Goal: Task Accomplishment & Management: Use online tool/utility

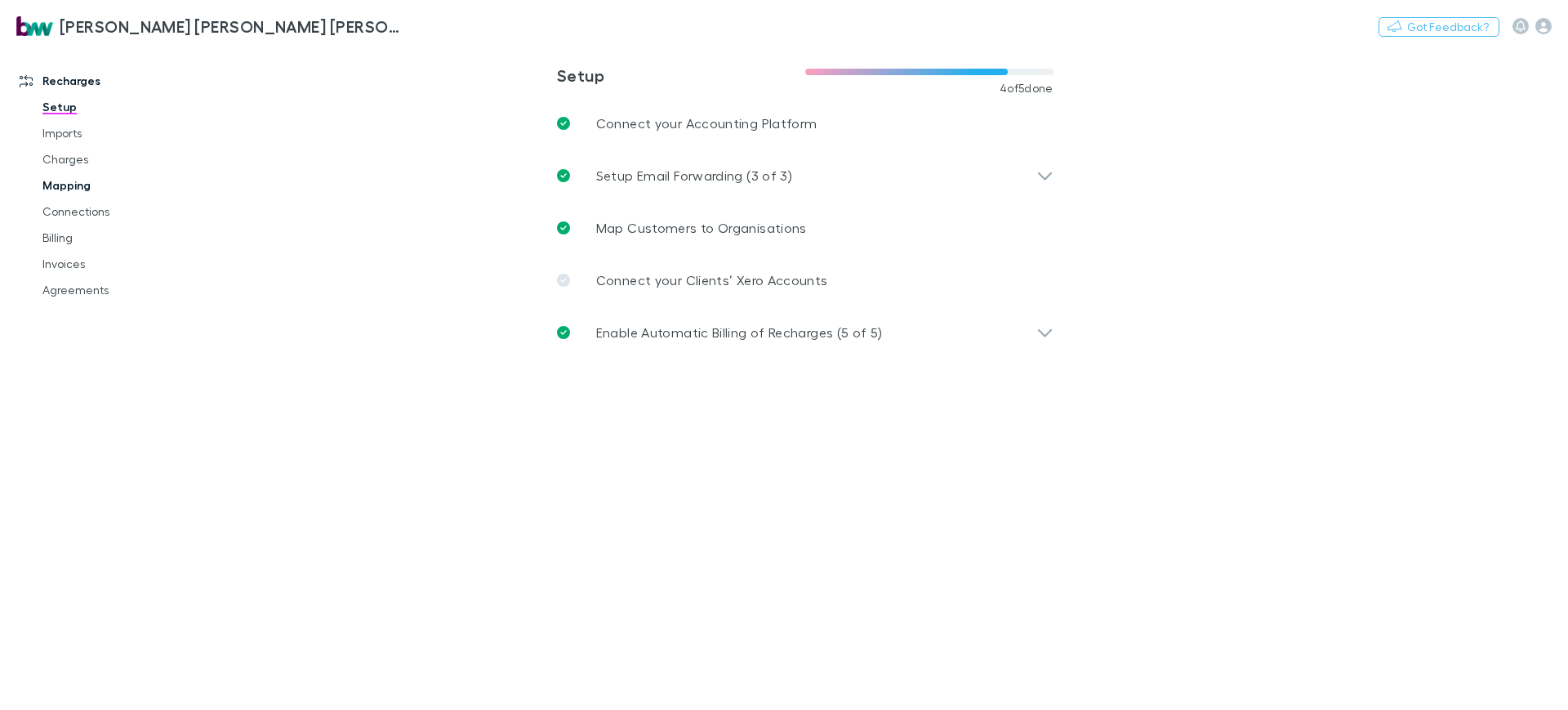
click at [62, 187] on link "Mapping" at bounding box center [125, 185] width 197 height 26
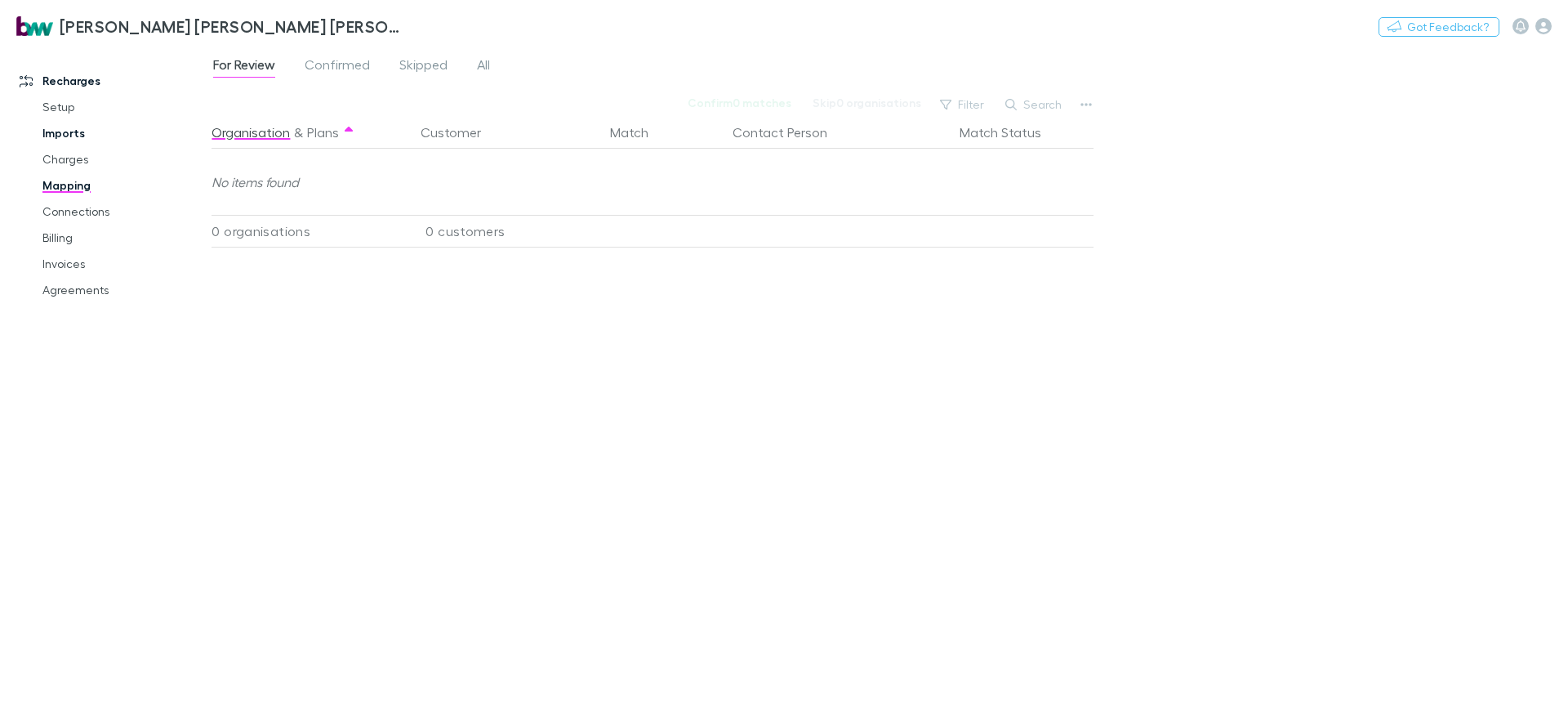
click at [62, 142] on link "Imports" at bounding box center [125, 133] width 197 height 26
click at [69, 176] on link "Mapping" at bounding box center [125, 185] width 197 height 26
click at [69, 163] on link "Charges" at bounding box center [125, 158] width 197 height 26
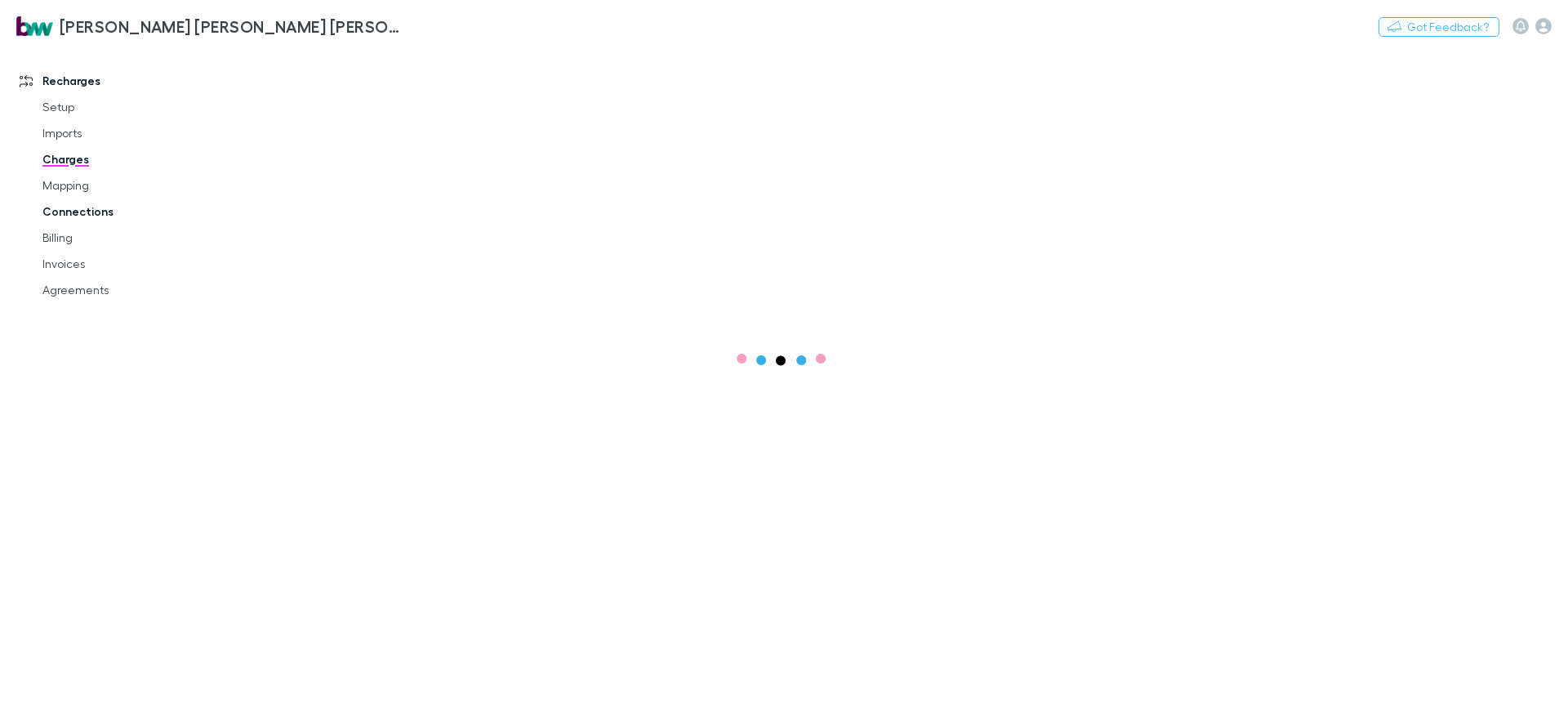
click at [78, 205] on link "Connections" at bounding box center [125, 211] width 197 height 26
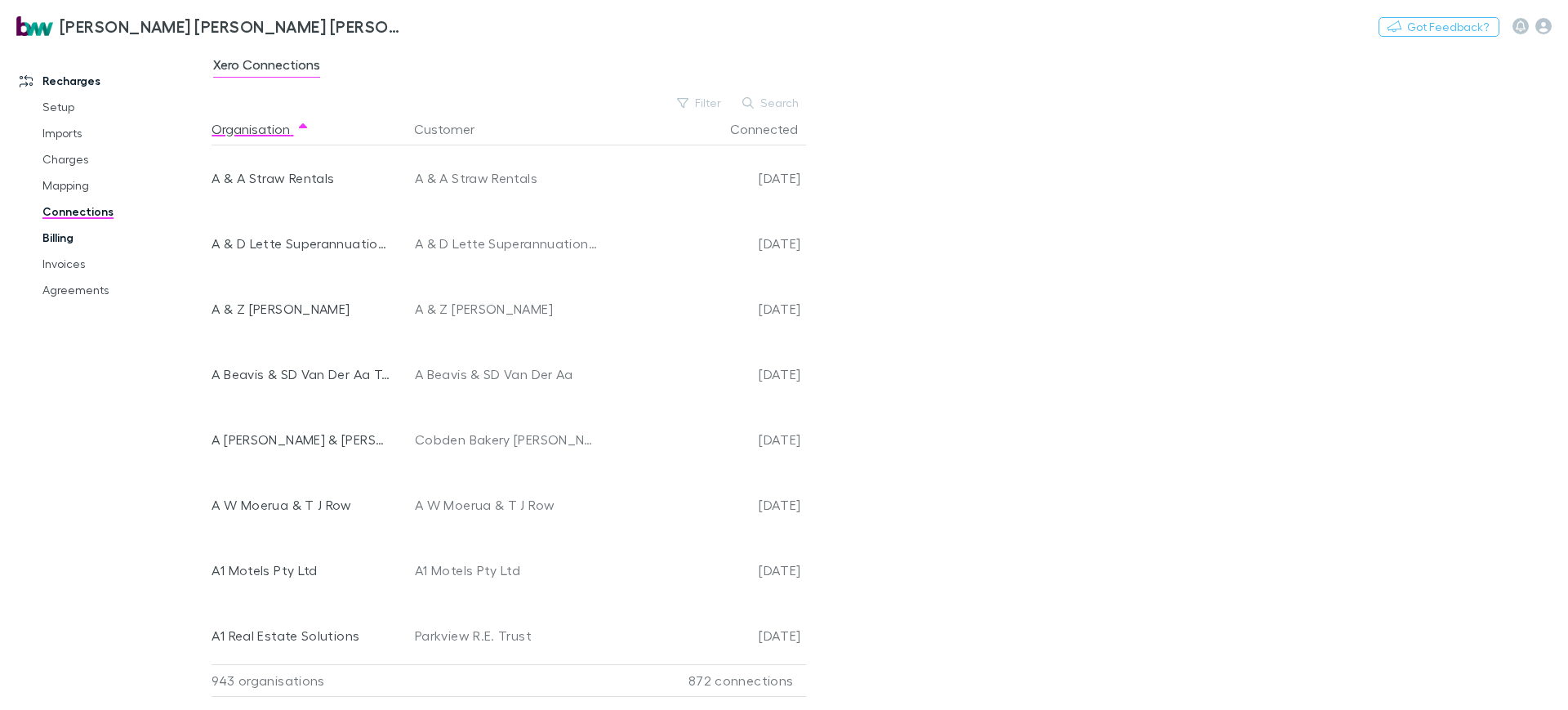
click at [74, 238] on link "Billing" at bounding box center [125, 237] width 197 height 26
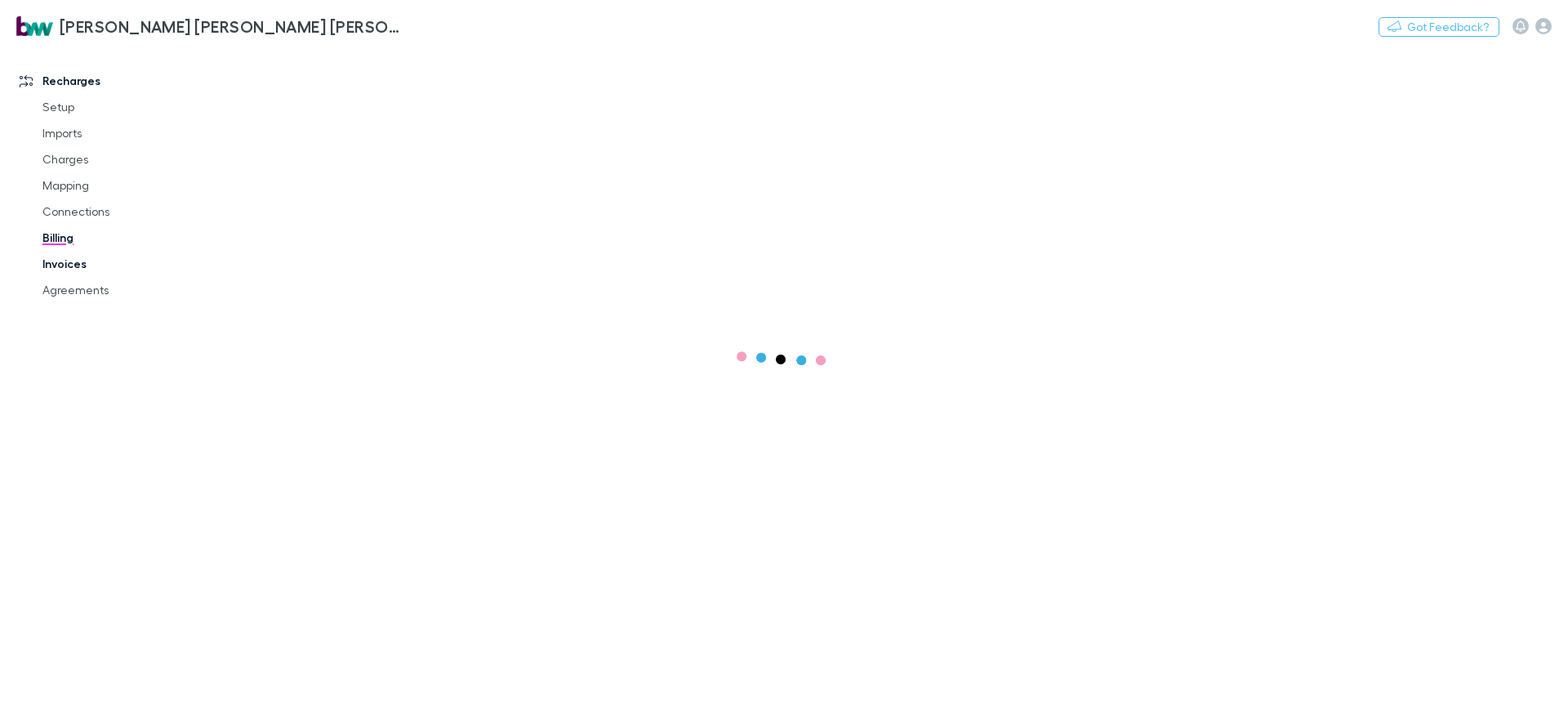
click at [71, 269] on link "Invoices" at bounding box center [125, 264] width 197 height 26
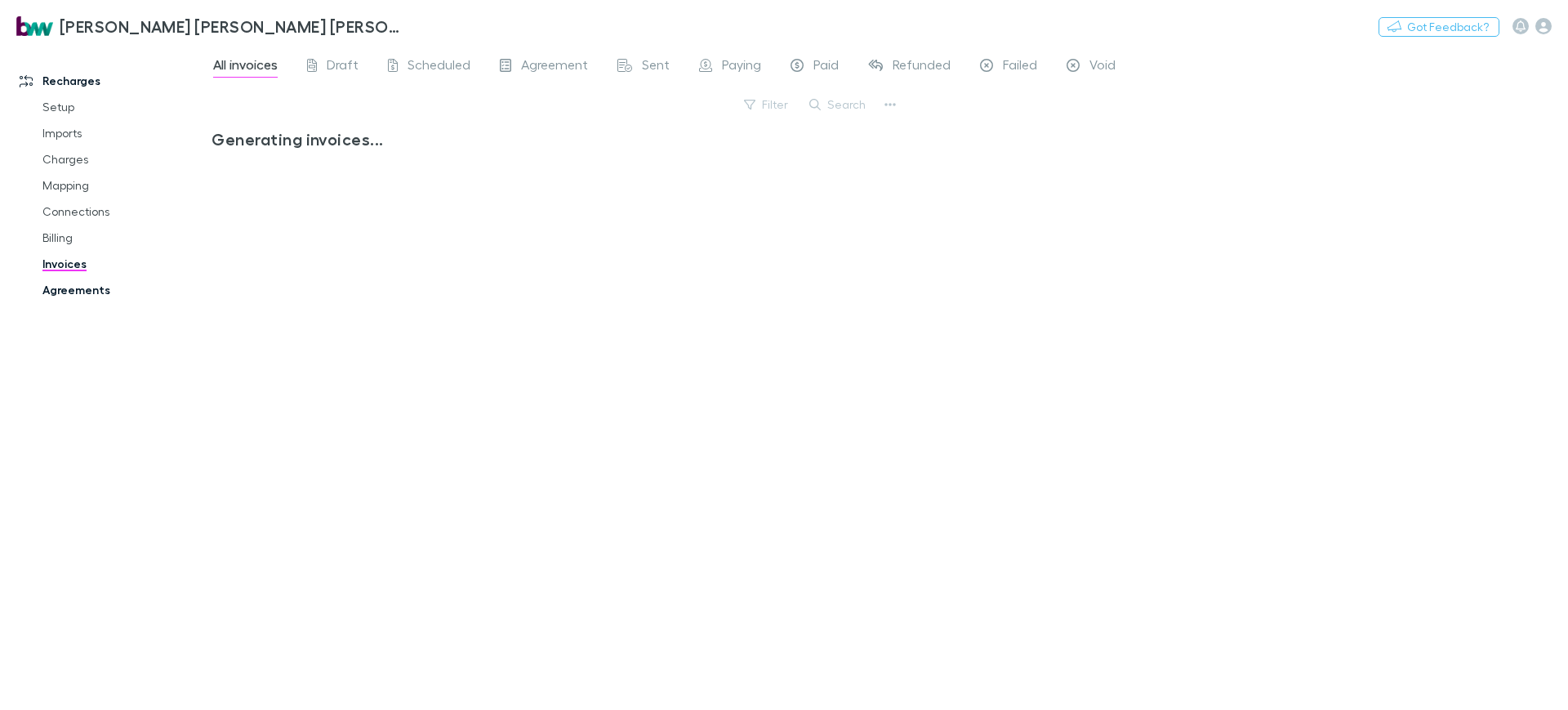
click at [77, 290] on link "Agreements" at bounding box center [125, 290] width 197 height 26
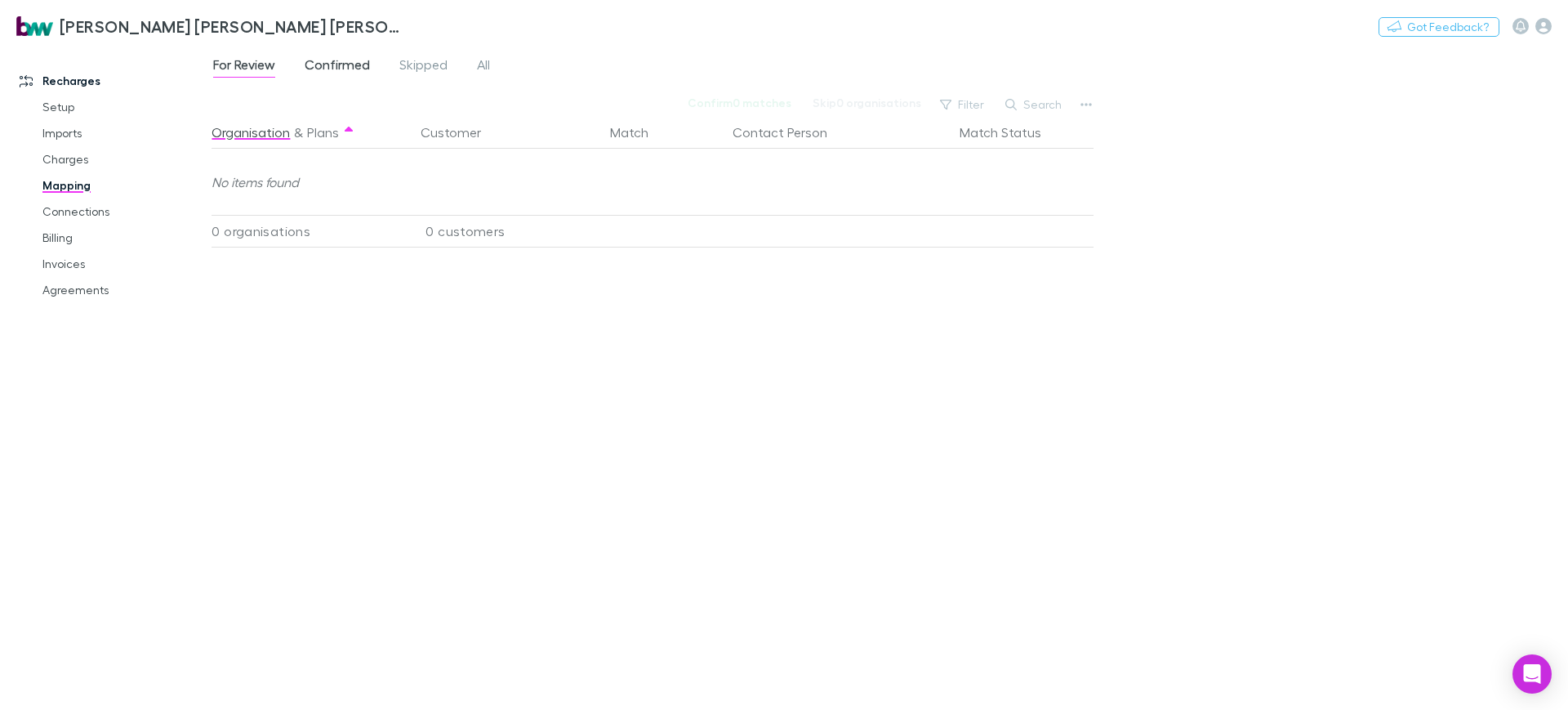
click at [356, 70] on span "Confirmed" at bounding box center [337, 66] width 65 height 21
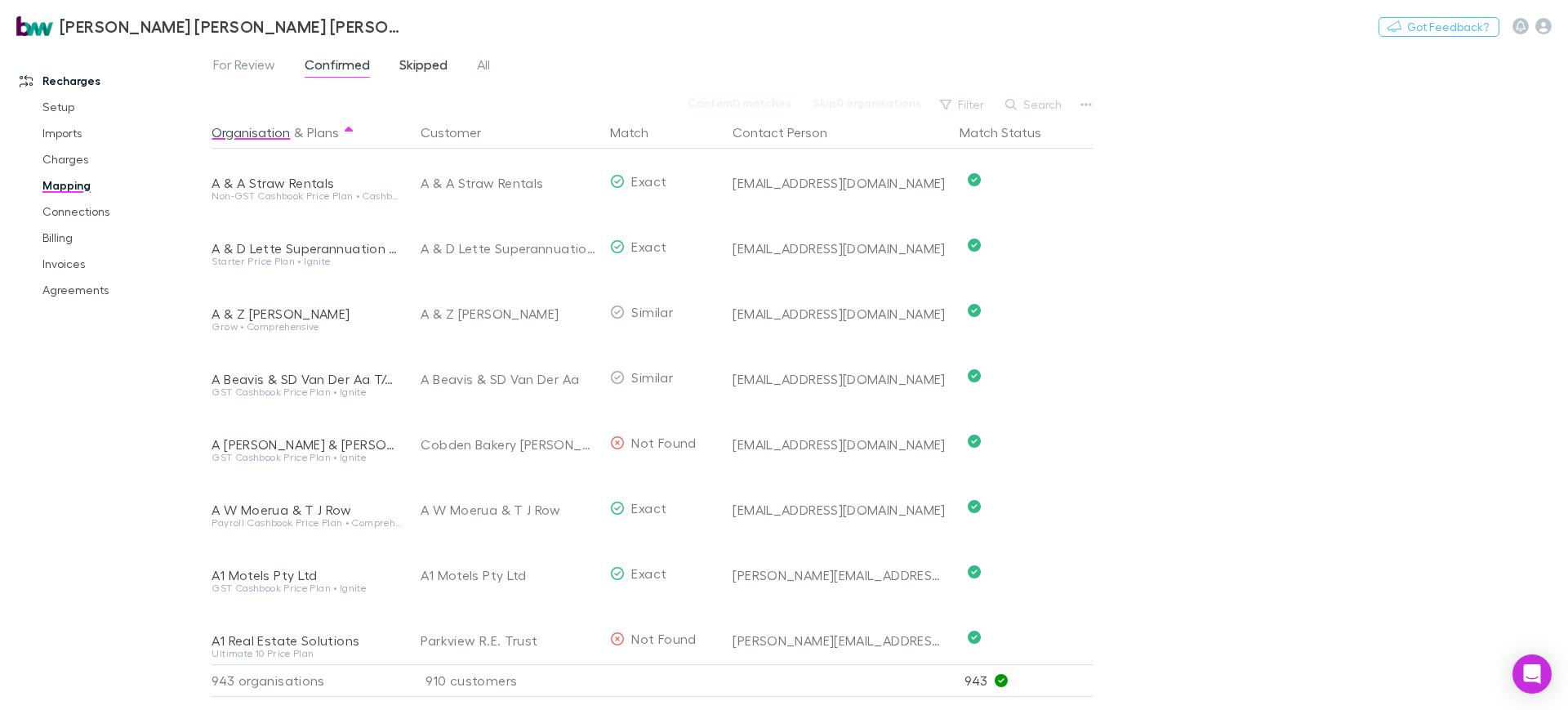
click at [435, 68] on span "Skipped" at bounding box center [423, 66] width 48 height 21
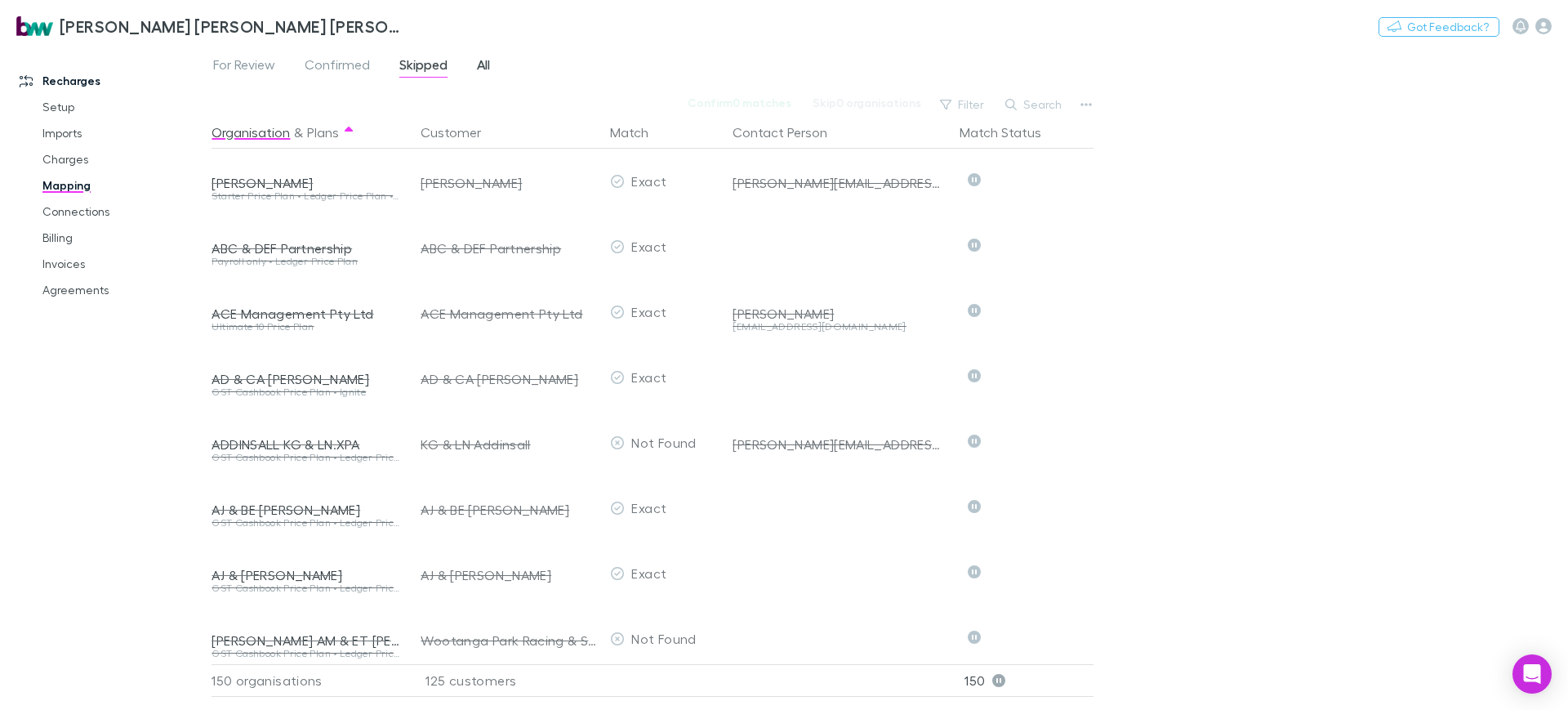
click at [486, 70] on span "All" at bounding box center [483, 66] width 13 height 21
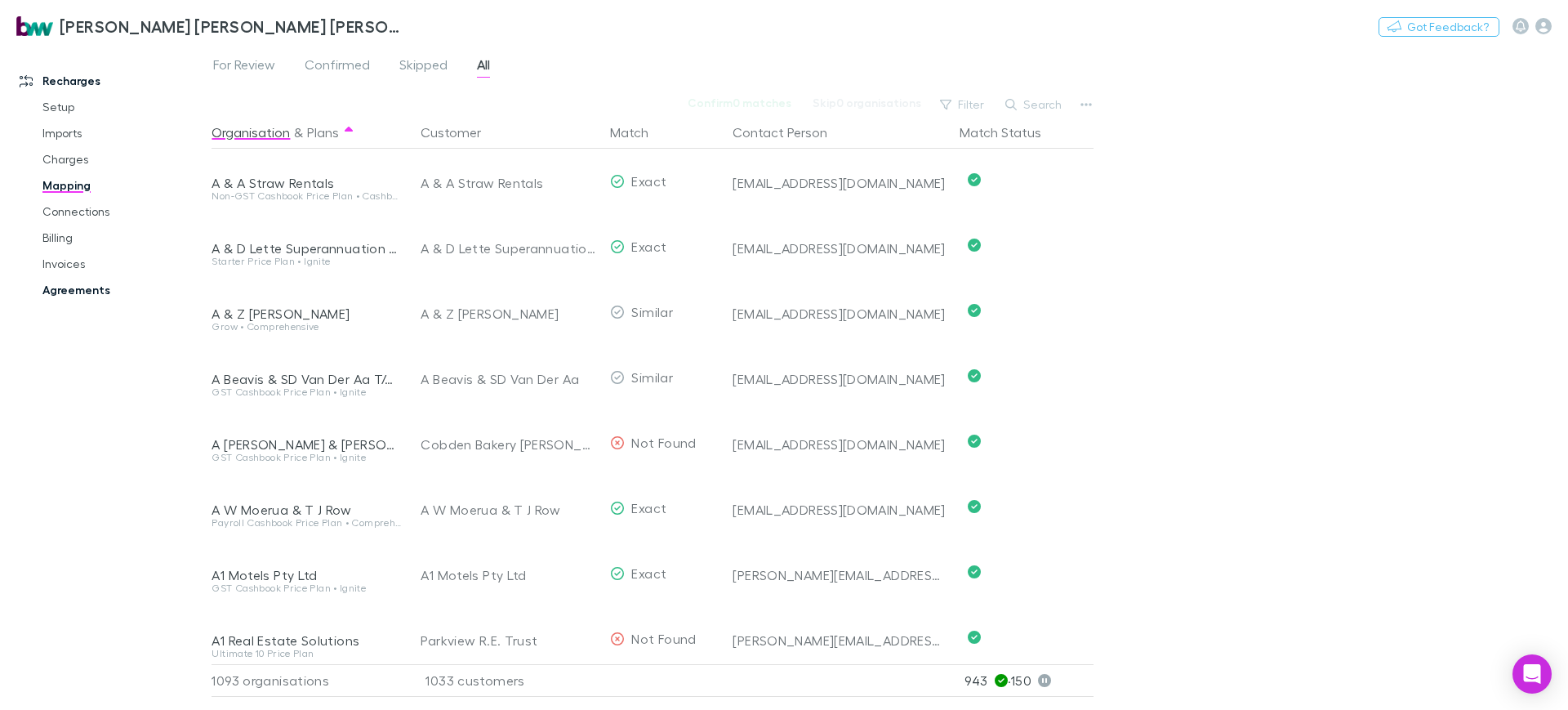
click at [59, 294] on link "Agreements" at bounding box center [125, 290] width 197 height 26
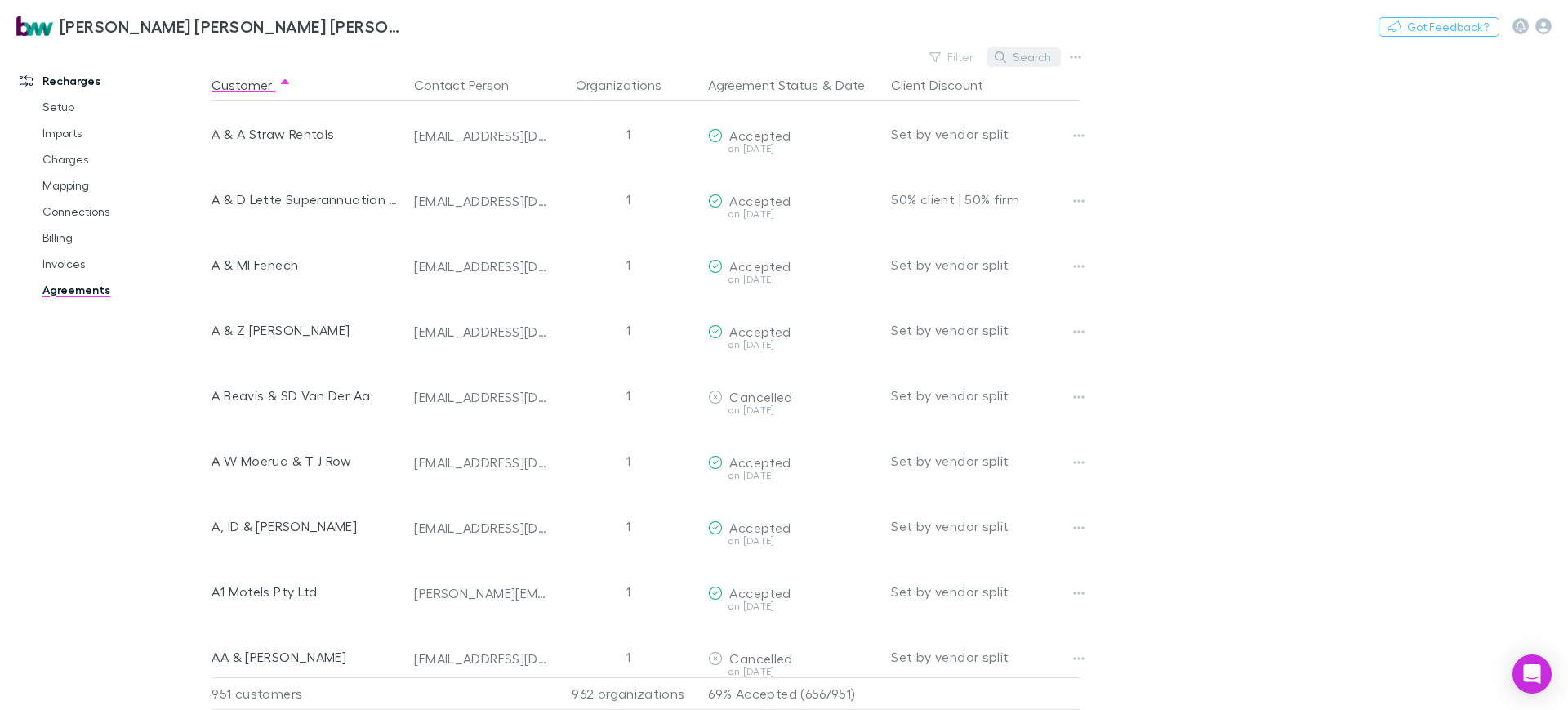
click at [1029, 53] on button "Search" at bounding box center [1024, 57] width 74 height 20
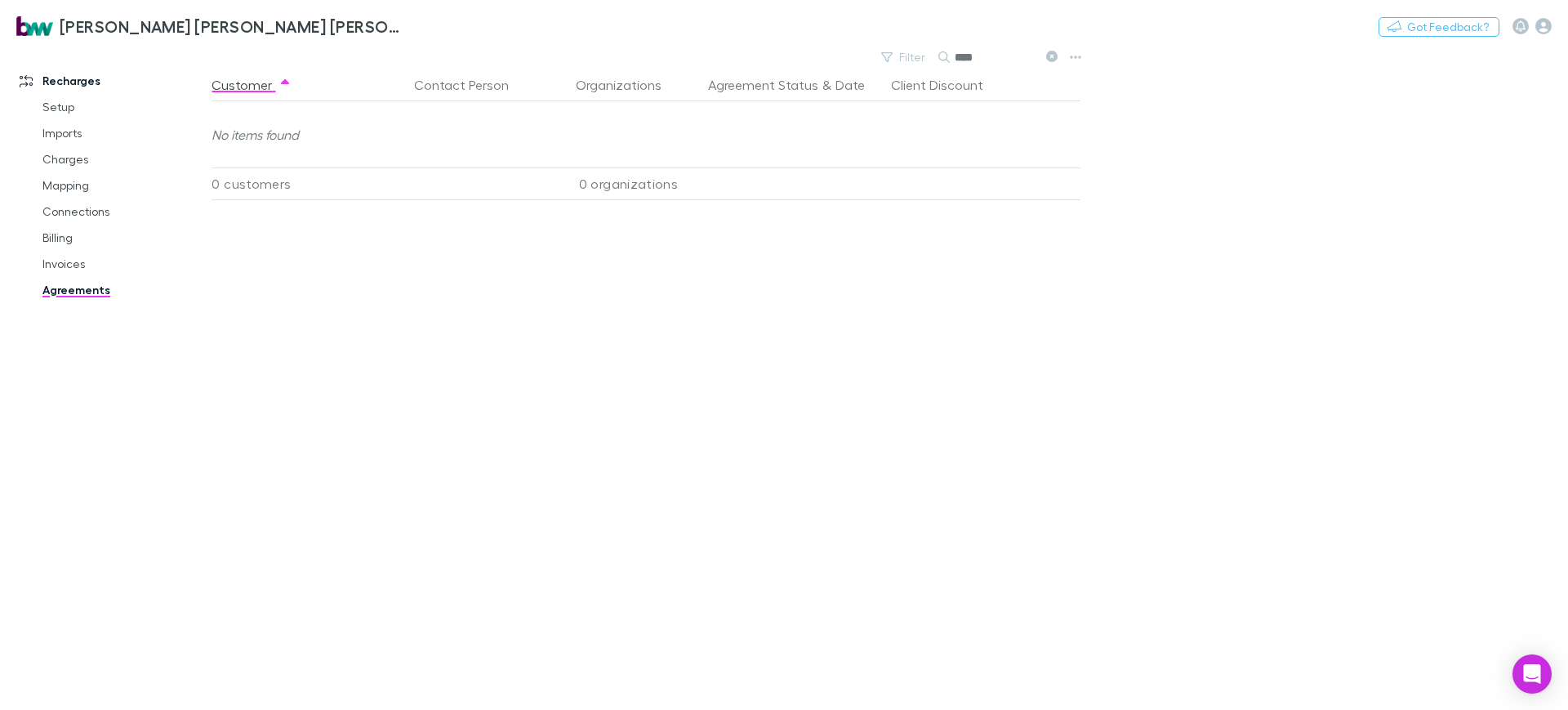
type input "****"
click at [84, 210] on link "Connections" at bounding box center [125, 211] width 197 height 26
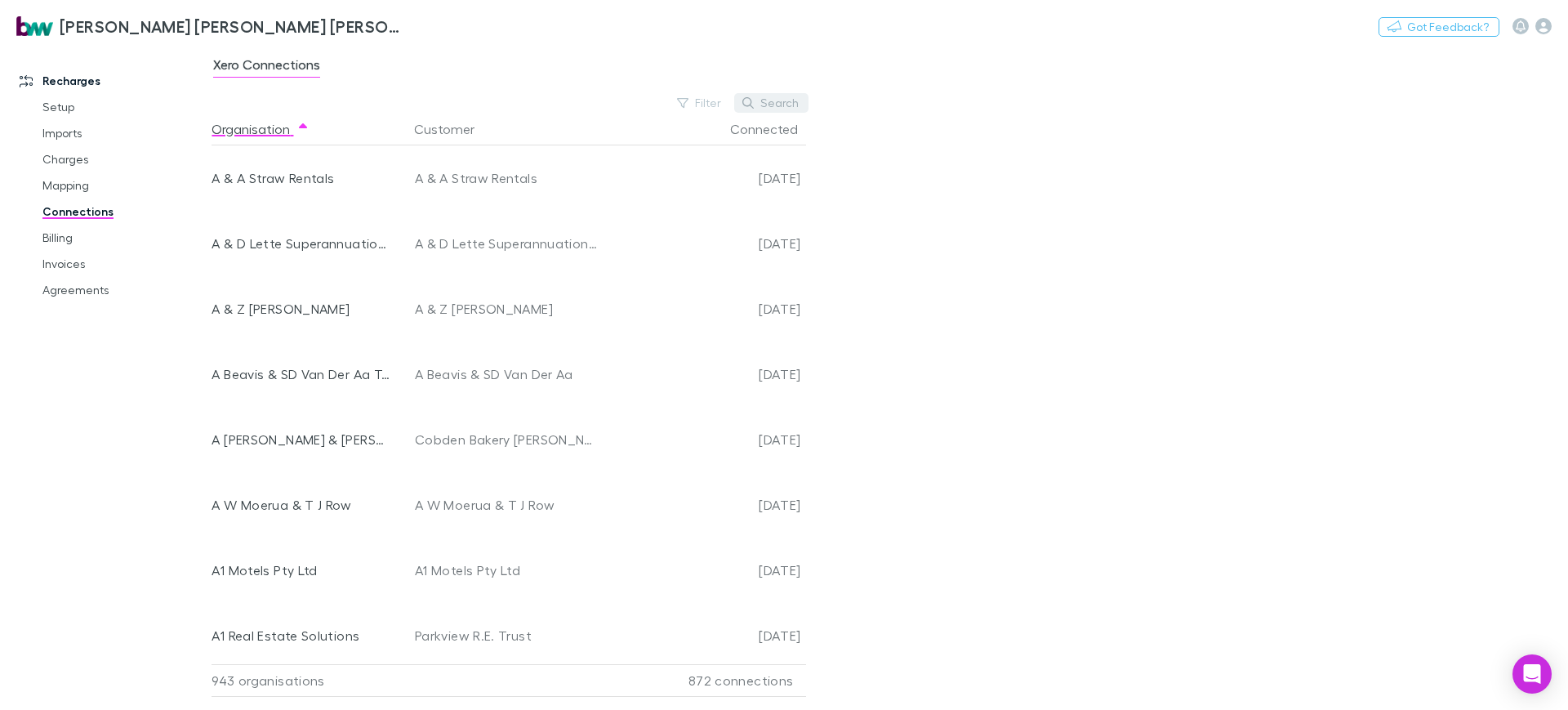
click at [788, 109] on button "Search" at bounding box center [771, 103] width 74 height 20
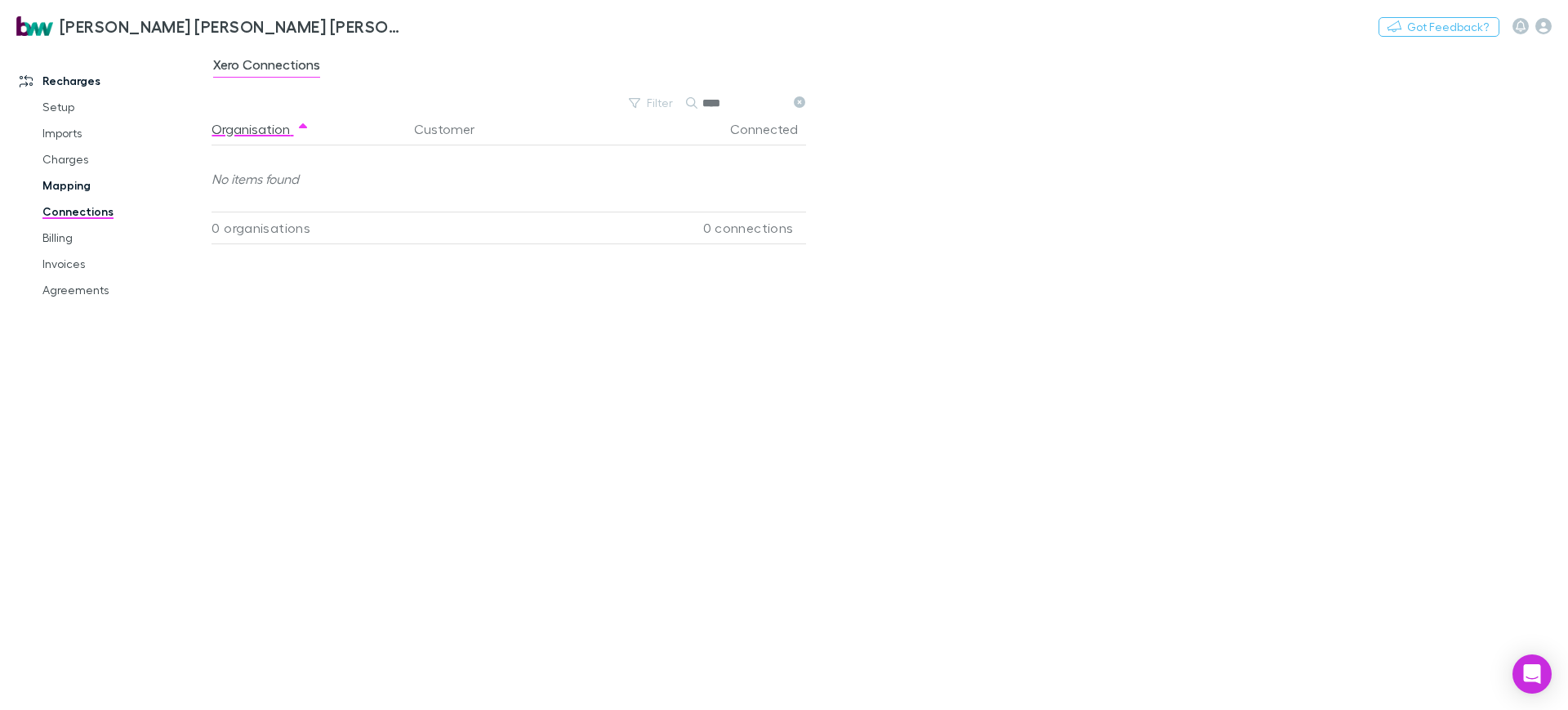
type input "****"
click at [79, 186] on link "Mapping" at bounding box center [125, 185] width 197 height 26
click at [1096, 86] on div "For Review Confirmed Skipped All Confirm 0 matches Skip 0 organisations Filter …" at bounding box center [890, 378] width 1356 height 664
click at [1049, 105] on button "Search" at bounding box center [1034, 105] width 74 height 20
type input "****"
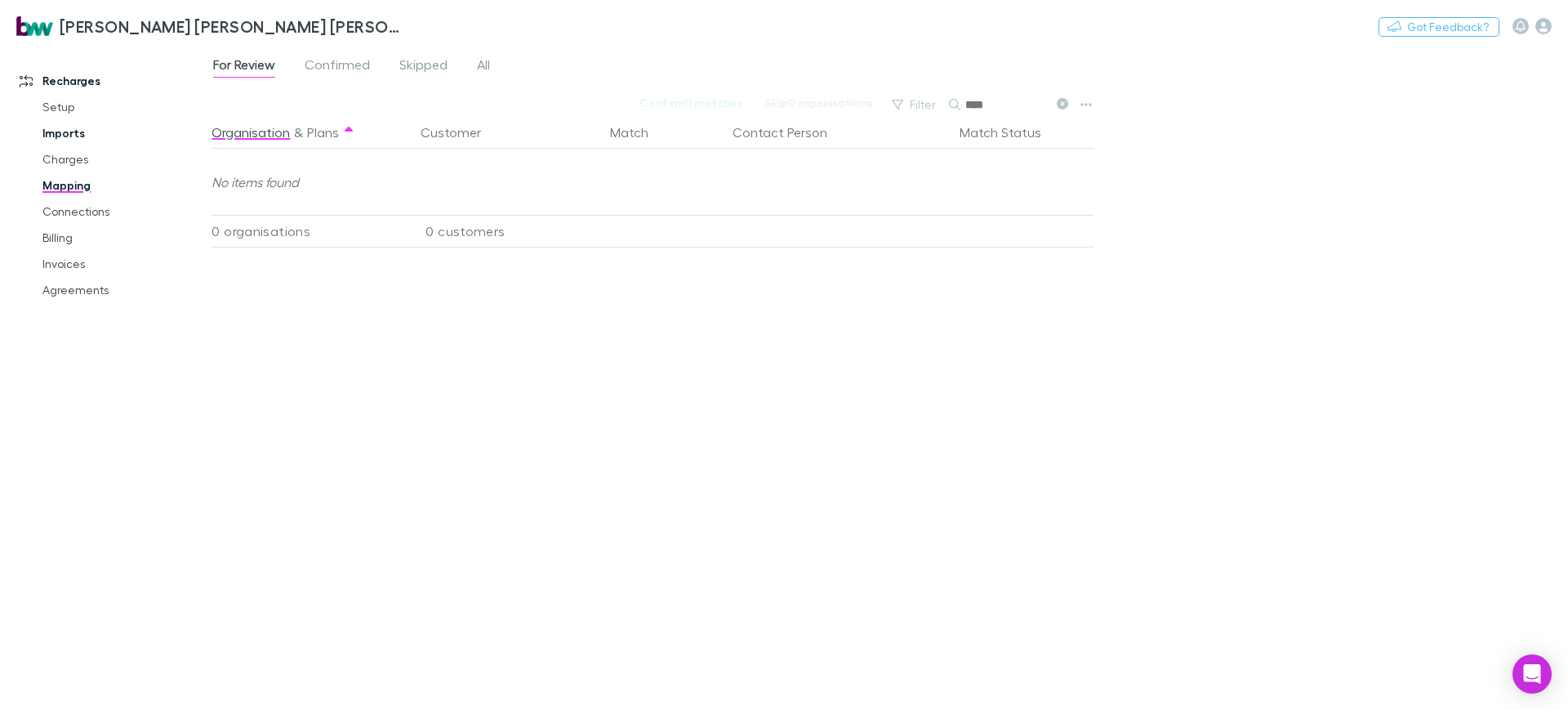
click at [83, 135] on link "Imports" at bounding box center [125, 133] width 197 height 26
click at [72, 109] on link "Setup" at bounding box center [125, 107] width 197 height 26
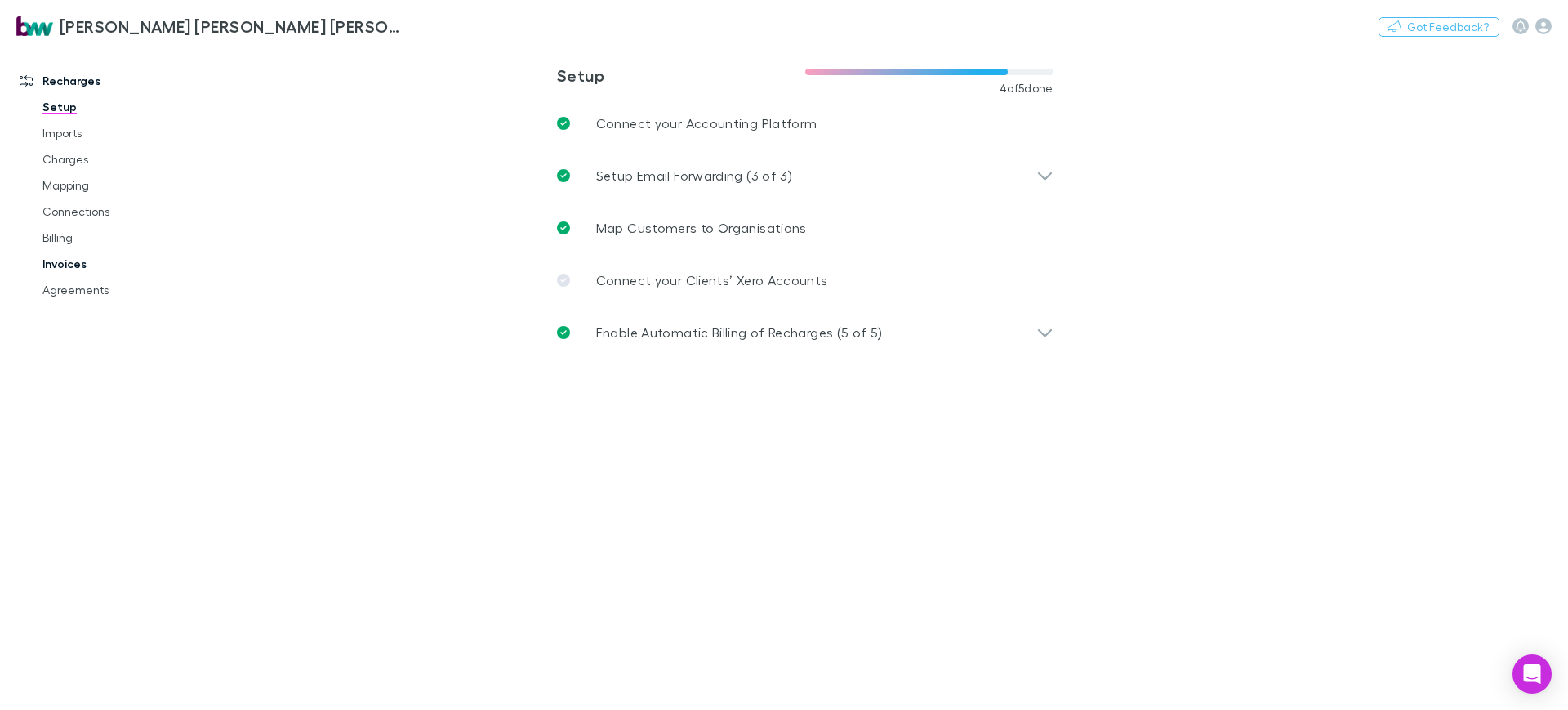
click at [77, 261] on link "Invoices" at bounding box center [125, 264] width 197 height 26
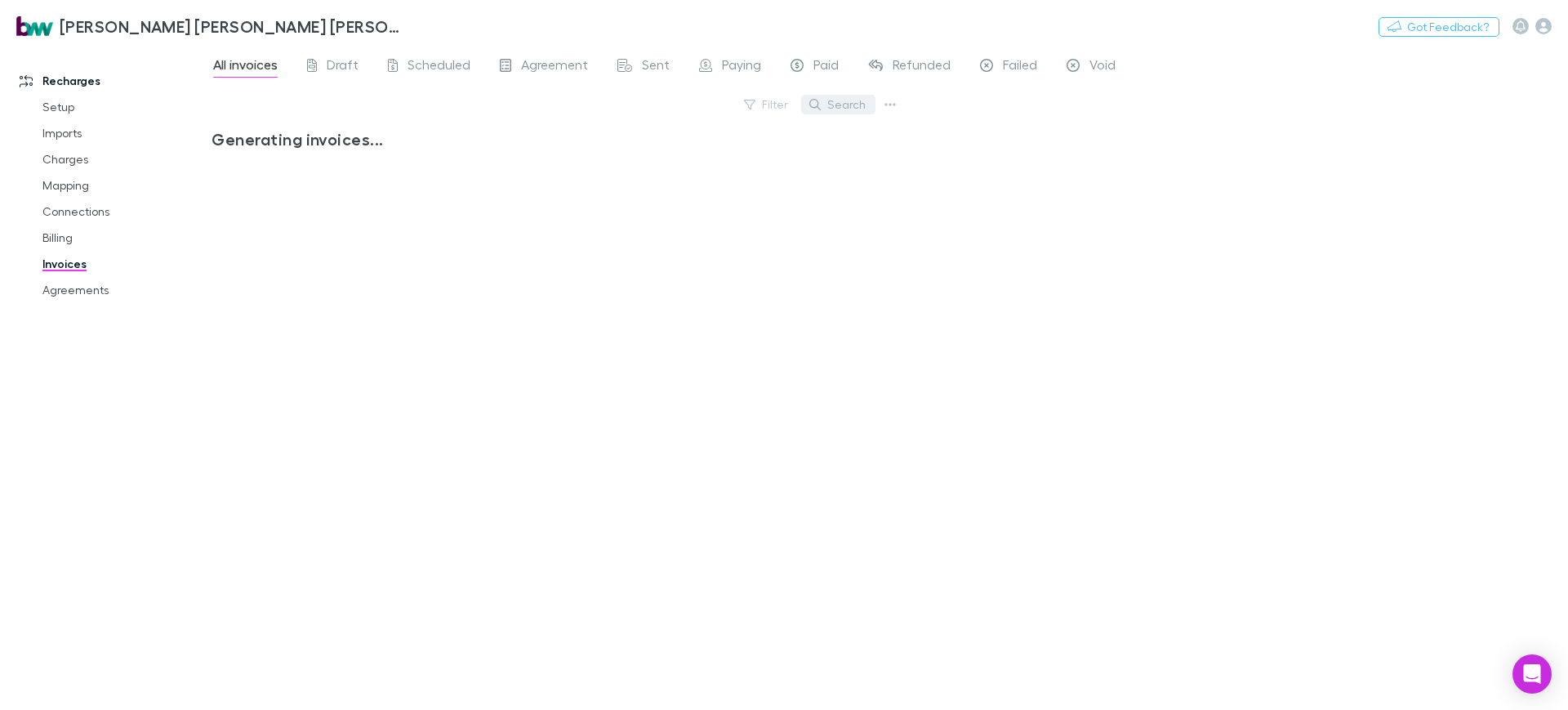
click at [848, 105] on button "Search" at bounding box center [838, 105] width 74 height 20
type input "****"
click at [65, 138] on link "Imports" at bounding box center [125, 133] width 197 height 26
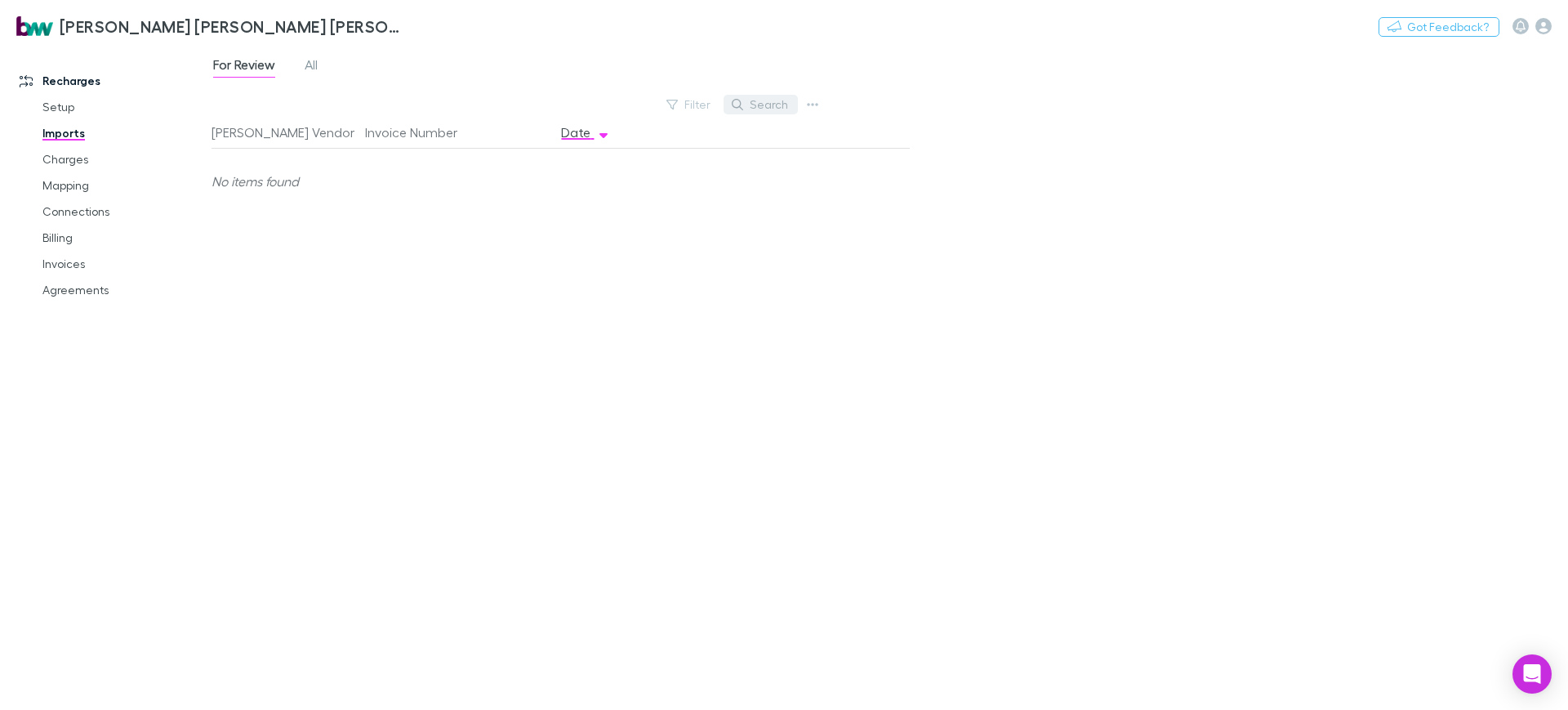
click at [779, 103] on button "Search" at bounding box center [760, 105] width 74 height 20
type input "****"
click at [345, 70] on span "Confirmed" at bounding box center [337, 66] width 65 height 21
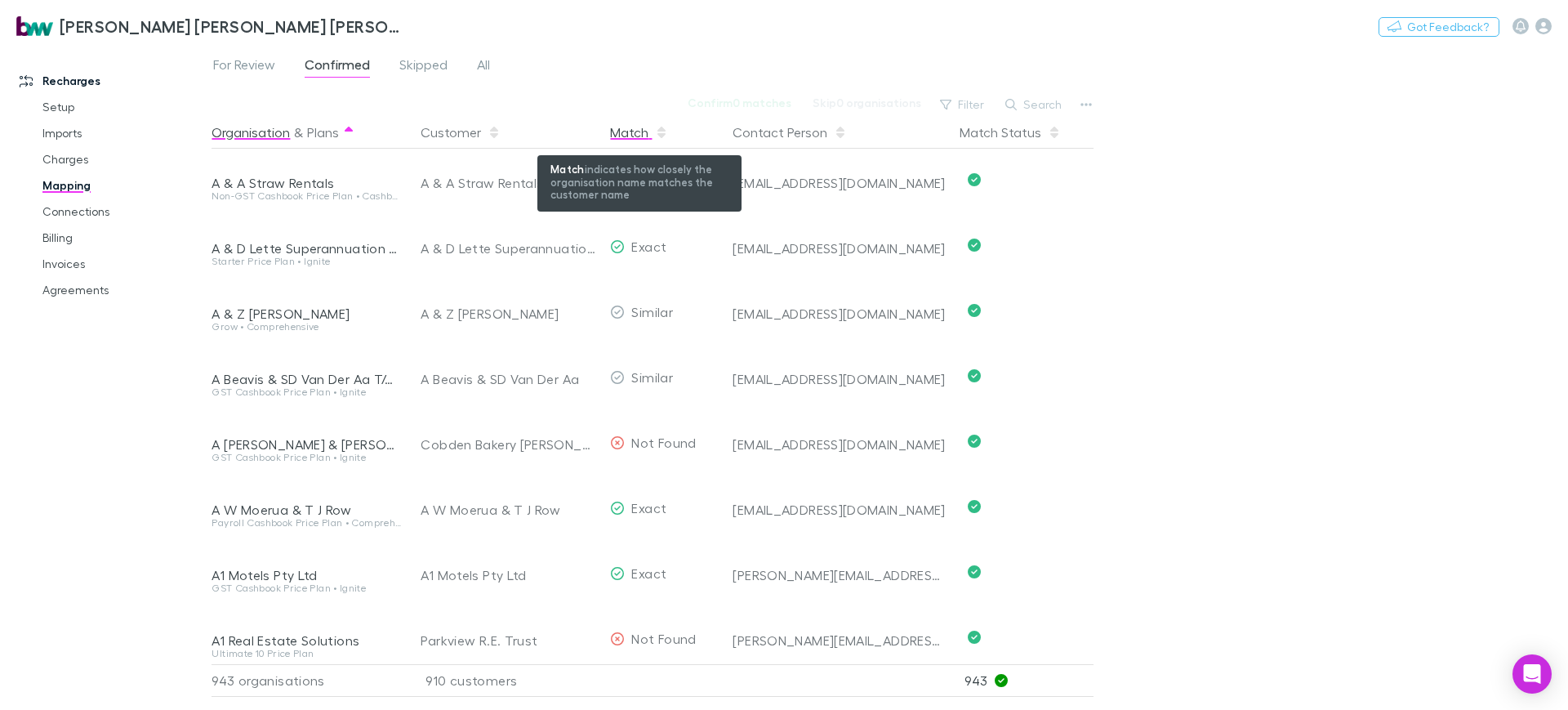
click at [631, 131] on div "Match" at bounding box center [639, 132] width 58 height 33
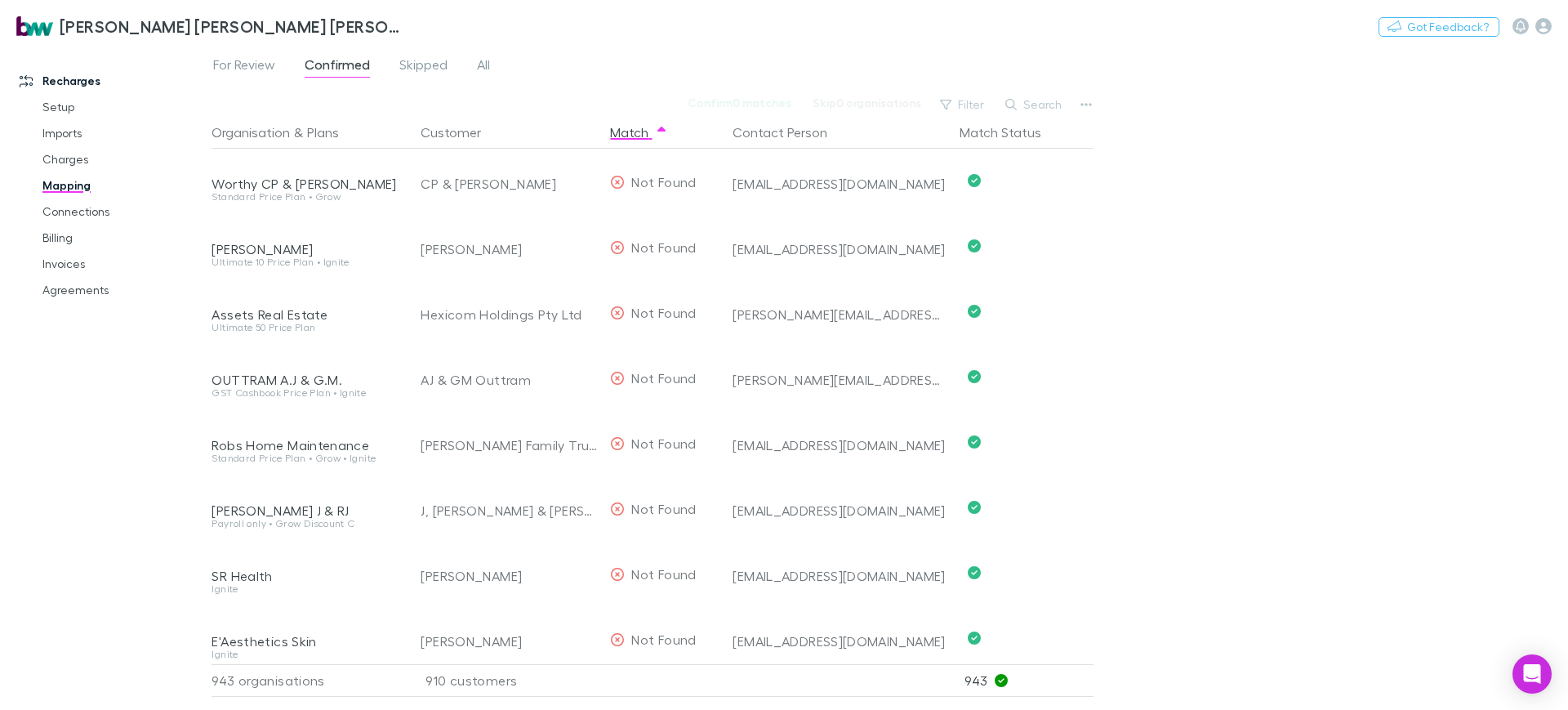
scroll to position [2850, 0]
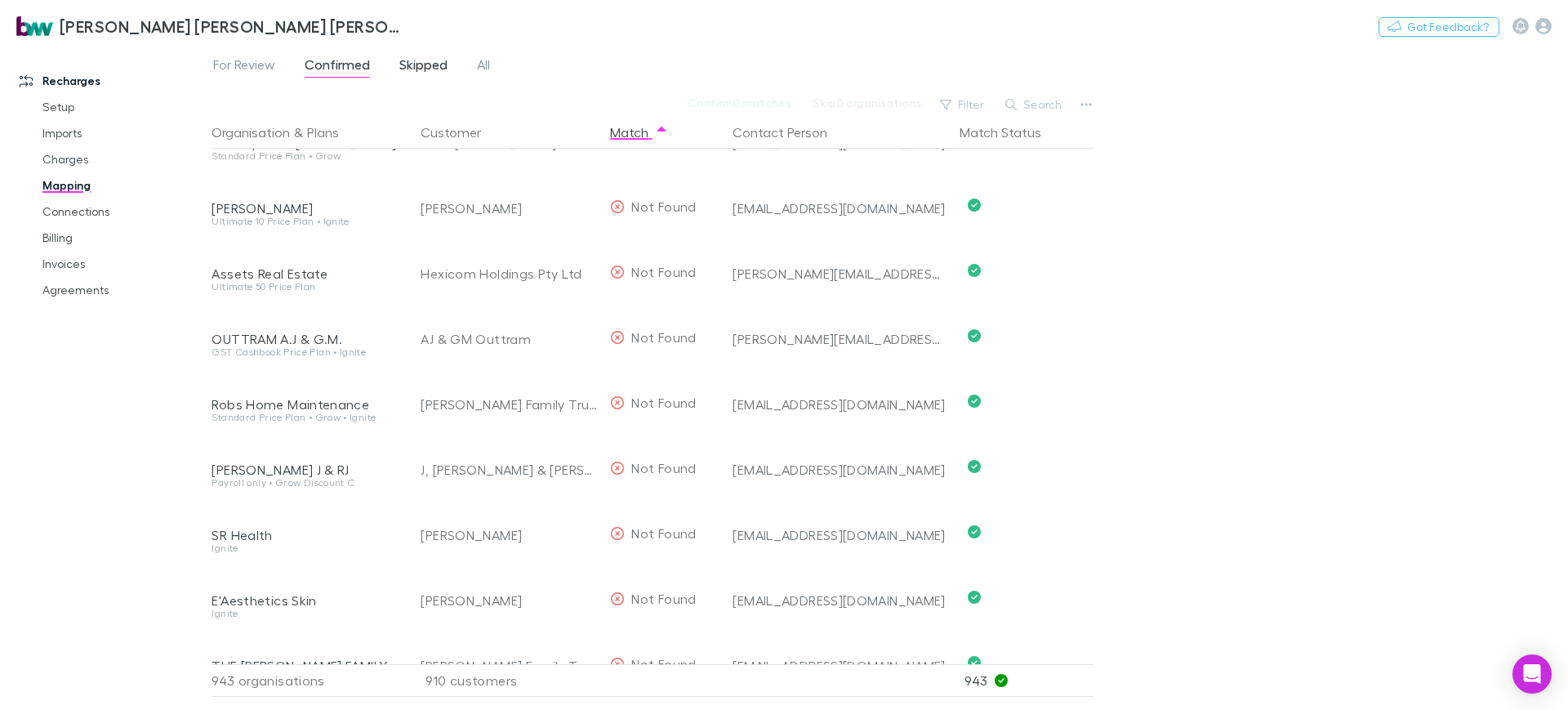
click at [416, 60] on span "Skipped" at bounding box center [423, 66] width 48 height 21
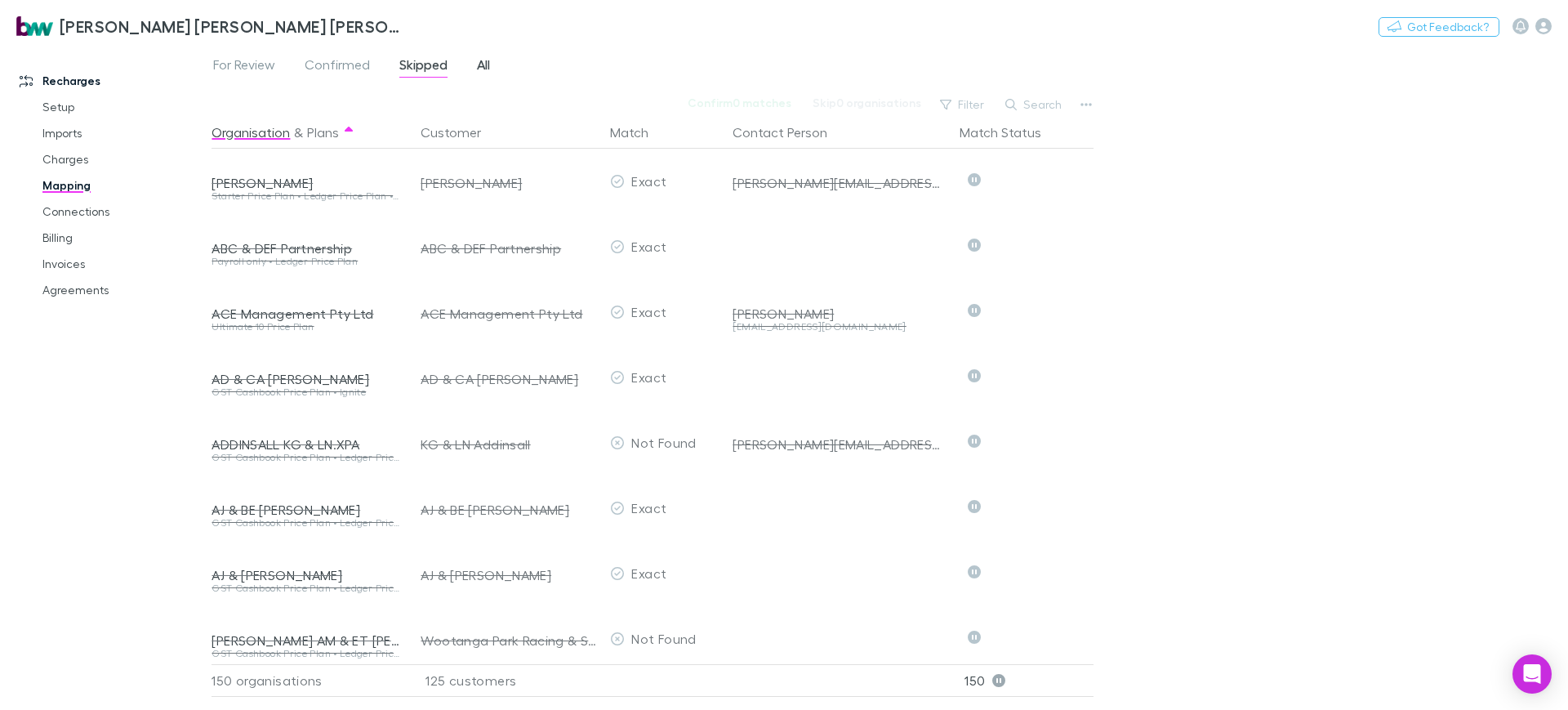
click at [481, 61] on span "All" at bounding box center [483, 66] width 13 height 21
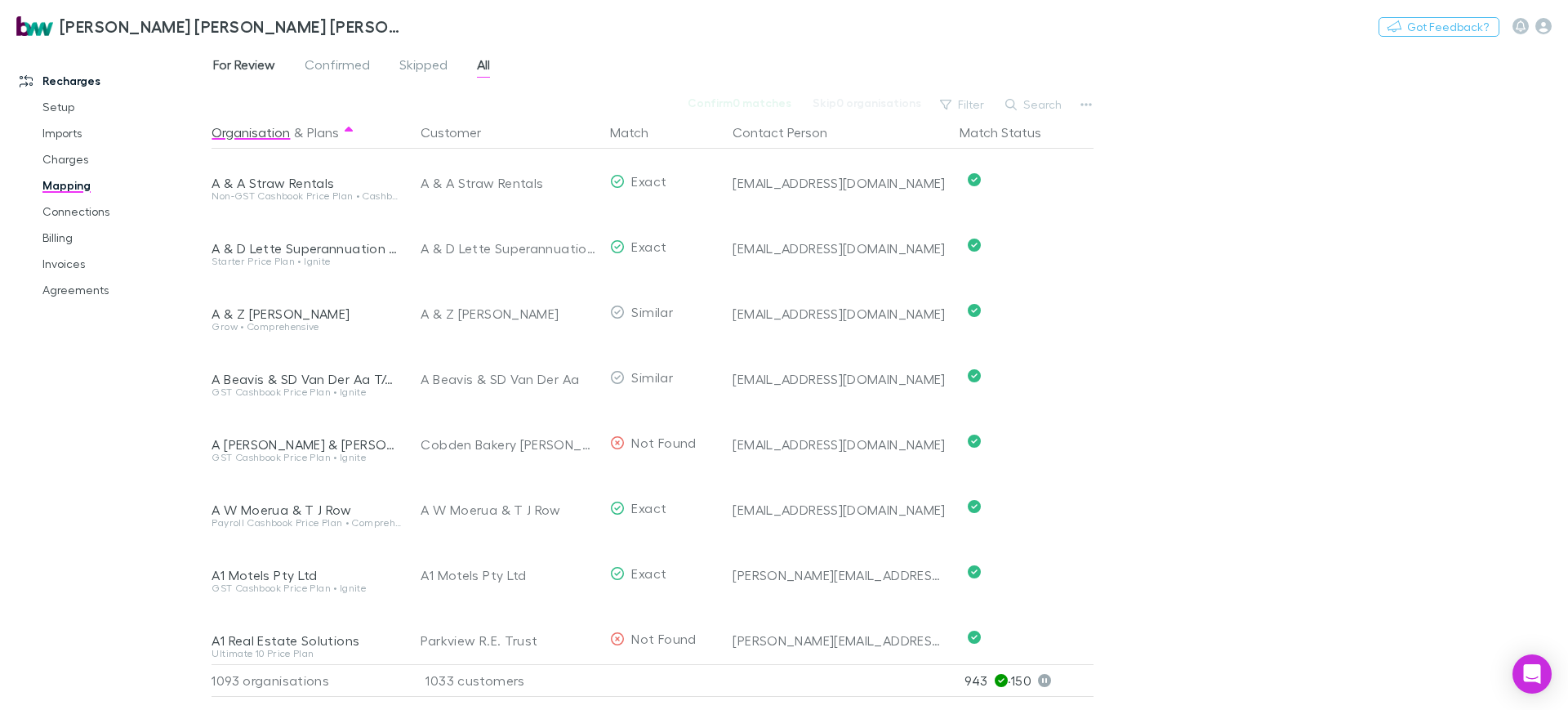
click at [246, 65] on span "For Review" at bounding box center [244, 66] width 62 height 21
